Goal: Information Seeking & Learning: Learn about a topic

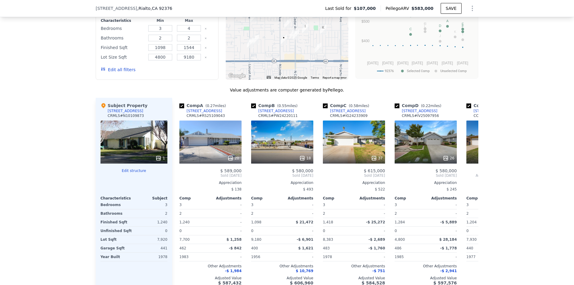
scroll to position [476, 0]
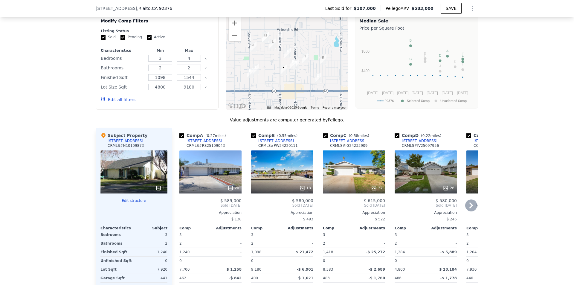
click at [337, 174] on div "37" at bounding box center [354, 171] width 62 height 43
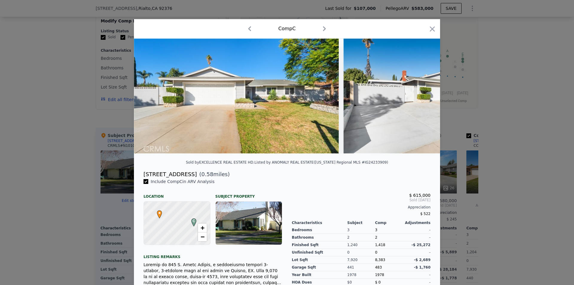
scroll to position [72, 0]
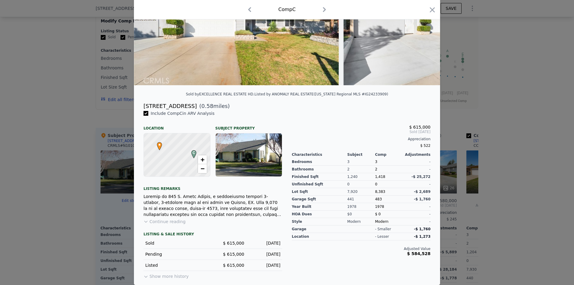
click at [102, 212] on div at bounding box center [287, 142] width 574 height 285
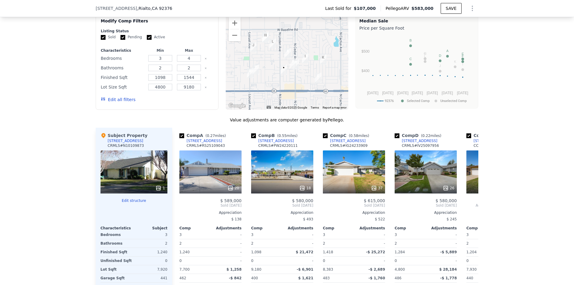
scroll to position [566, 0]
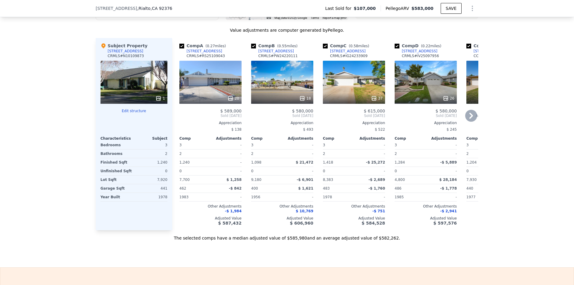
click at [192, 130] on div "$ 138" at bounding box center [210, 129] width 62 height 8
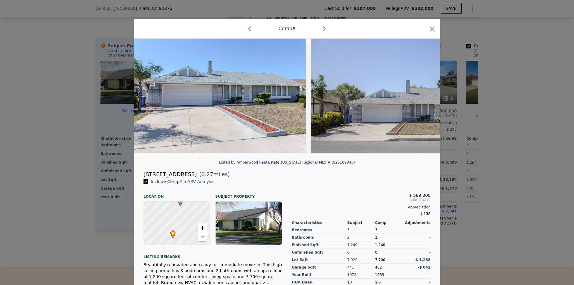
click at [99, 205] on div at bounding box center [287, 142] width 574 height 285
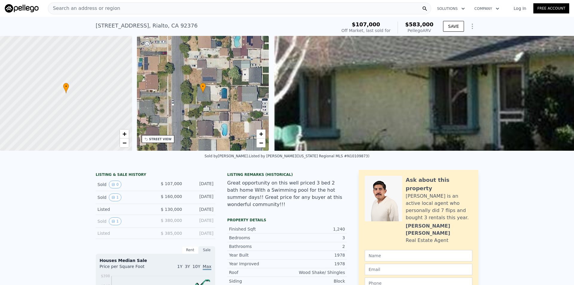
click at [192, 12] on div "Search an address or region" at bounding box center [239, 8] width 383 height 12
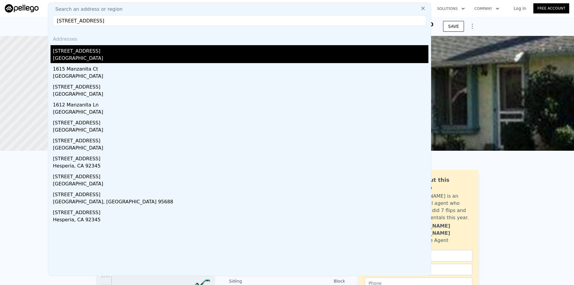
type input "[STREET_ADDRESS]"
click at [171, 54] on div "[STREET_ADDRESS]" at bounding box center [241, 50] width 376 height 10
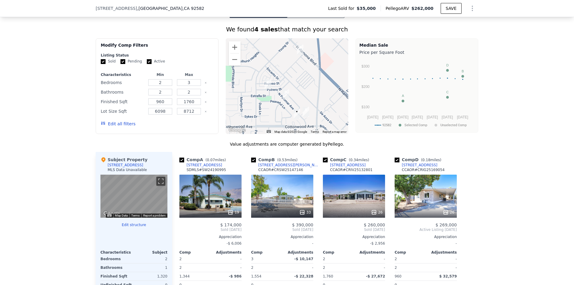
scroll to position [506, 0]
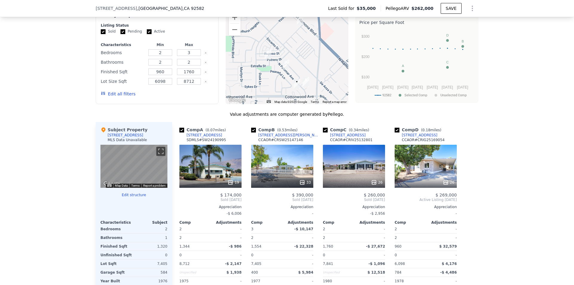
click at [188, 161] on div "19" at bounding box center [210, 166] width 62 height 43
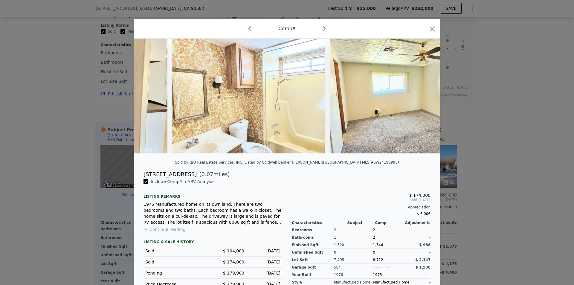
scroll to position [0, 1258]
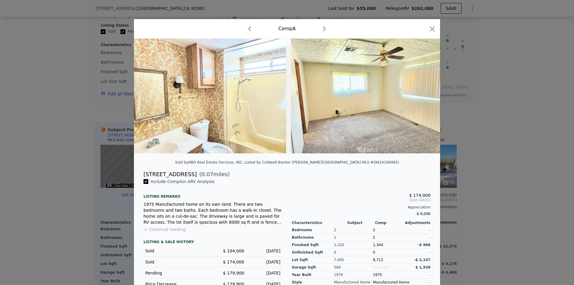
click at [83, 191] on div at bounding box center [287, 142] width 574 height 285
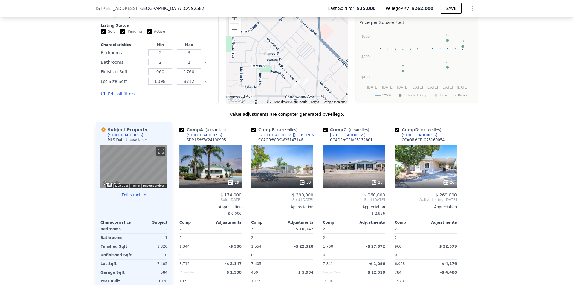
click at [350, 180] on div "26" at bounding box center [354, 166] width 62 height 43
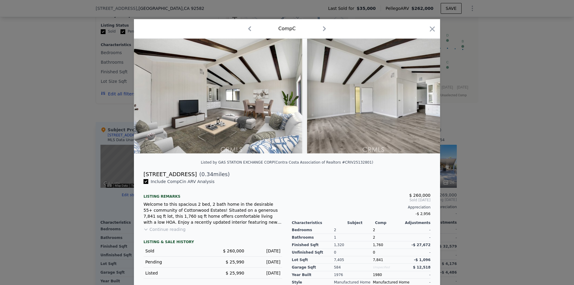
scroll to position [0, 1177]
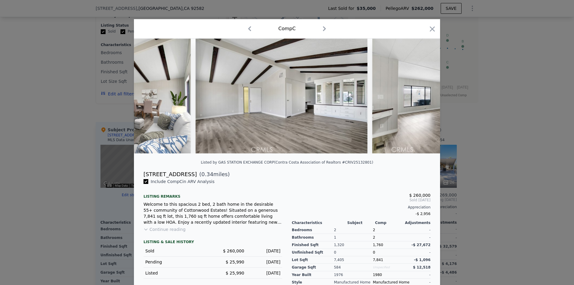
click at [27, 133] on div at bounding box center [287, 142] width 574 height 285
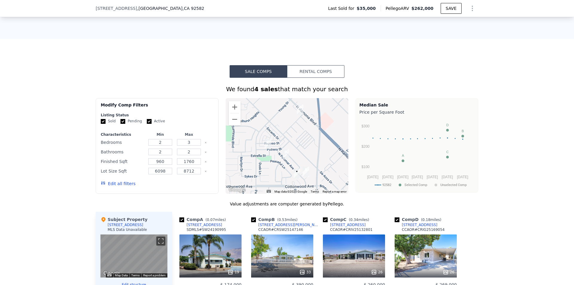
scroll to position [476, 0]
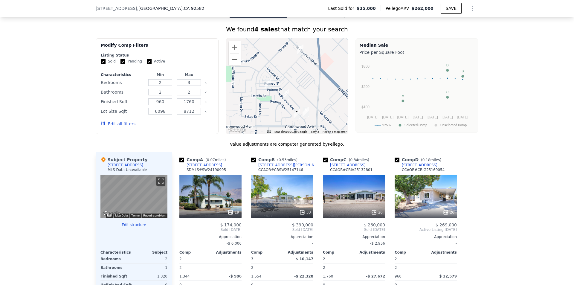
click at [427, 197] on div "26" at bounding box center [426, 196] width 62 height 43
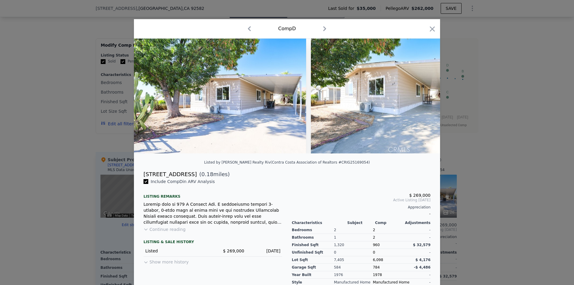
click at [62, 139] on div at bounding box center [287, 142] width 574 height 285
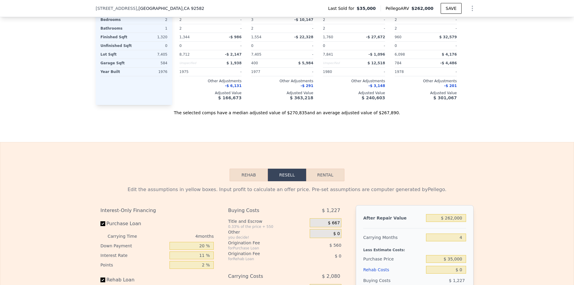
scroll to position [626, 0]
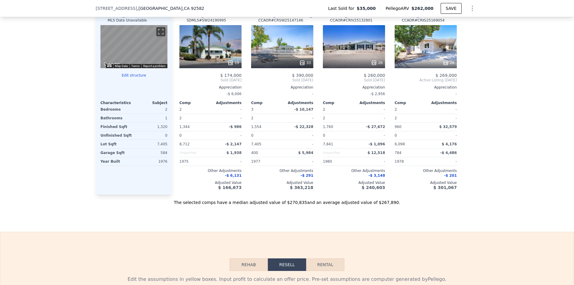
click at [184, 48] on div "19" at bounding box center [210, 46] width 62 height 43
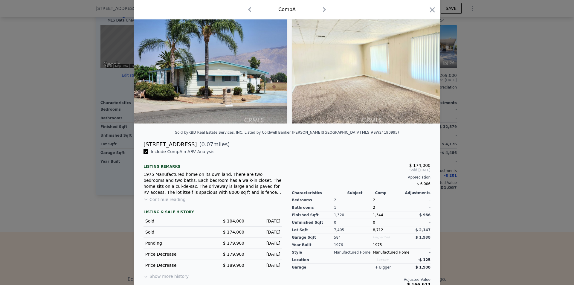
click at [476, 210] on div at bounding box center [287, 142] width 574 height 285
